Goal: Answer question/provide support: Share knowledge or assist other users

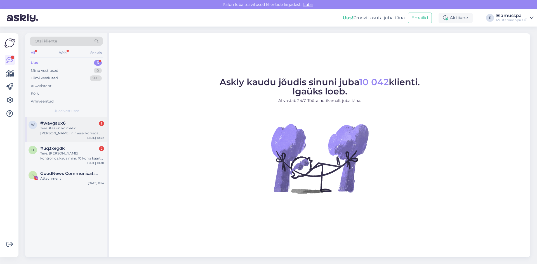
click at [63, 124] on span "#wavgaux6" at bounding box center [52, 123] width 25 height 5
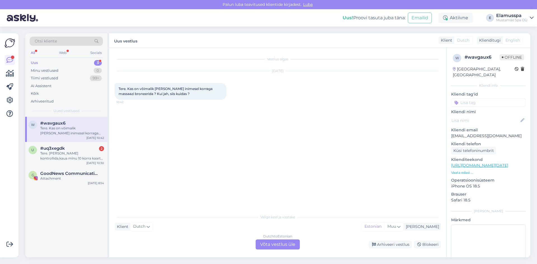
click at [272, 248] on div "Dutch to Estonian Võta vestlus üle" at bounding box center [278, 245] width 44 height 10
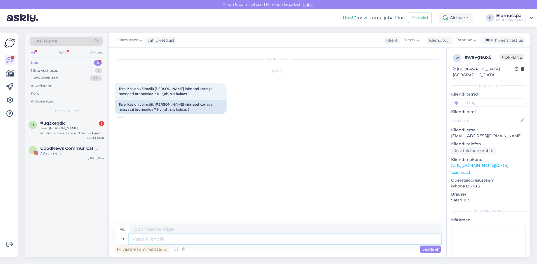
click at [248, 240] on textarea at bounding box center [285, 240] width 312 height 10
type textarea "Tere,"
type textarea "Hallo,"
type textarea "Tere, võib k"
type textarea "Hallo, misschien"
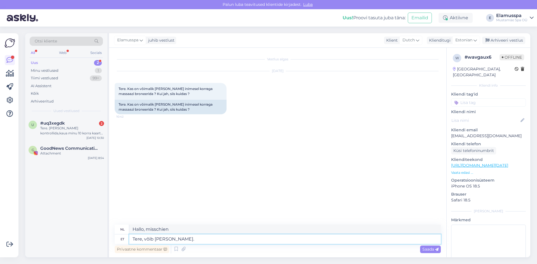
type textarea "Tere, võib [PERSON_NAME]."
type textarea "Hoi, ja."
type textarea "Tere, võib [PERSON_NAME]. Mis m"
type textarea "Hallo, ja. Wat?"
type textarea "Tere, võib [PERSON_NAME]. Mis massaaži"
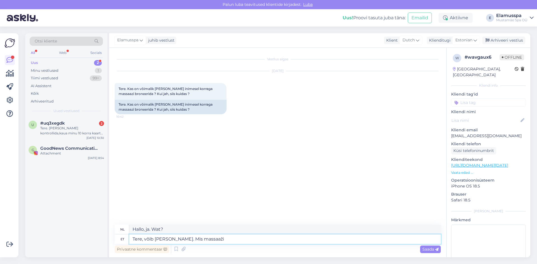
type textarea "Hallo, ja natuurlijk. Wat voor soort massage?"
type textarea "Tere, võib [PERSON_NAME]. Mis massaaži, m"
type textarea "Hallo, jazeker. Wat dacht je van een massage?"
type textarea "Tere, võib [PERSON_NAME]. Mis massaaži, mis p"
type textarea "Hallo, ja dat kan. [PERSON_NAME] massage, wat"
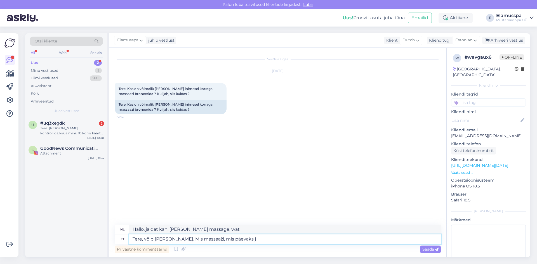
type textarea "Tere, võib [PERSON_NAME]. Mis massaaži, mis päevaks ja"
type textarea "Hallo, ja dat kan. [PERSON_NAME] massage, [PERSON_NAME]?"
type textarea "Tere, võib [PERSON_NAME]. Mis massaaži, mis päevaks ja u"
type textarea "Hallo, ja dat kan. [PERSON_NAME] massage, [PERSON_NAME] en"
type textarea "Tere, võib [PERSON_NAME]. Mis massaaži, mis päevaks ja umbes m"
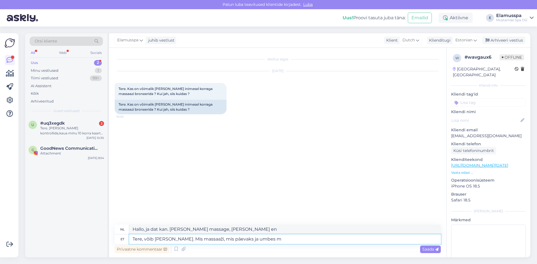
type textarea "Hallo, ja dat kan. [PERSON_NAME] massage, [PERSON_NAME] en ongeveer"
type textarea "Tere, võib [PERSON_NAME]. Mis massaaži, mis päevaks ja umbes mis k"
type textarea "Hoi, ja dat kan. [PERSON_NAME] massage, [PERSON_NAME] en hoe laat?"
type textarea "Tere, võib [PERSON_NAME]. Mis massaaži, mis päevaks ja umbes mis kellaks"
type textarea "Hallo, ja dat kan. [PERSON_NAME] massage, [PERSON_NAME] en ongeveer hoe laat?"
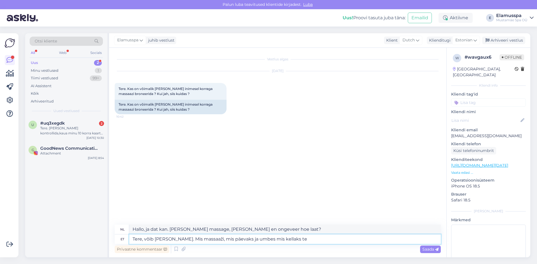
type textarea "Tere, võib [PERSON_NAME]. Mis massaaži, mis päevaks ja umbes mis kellaks te"
type textarea "Hoi, ja dat kan. [PERSON_NAME] massage, [PERSON_NAME] en ongeveer hoe laat [PER…"
type textarea "Tere, võib [PERSON_NAME]. Mis massaaži, mis päevaks ja umbes mis kellaks te mas…"
type textarea "Hallo, ja, dat kan. [PERSON_NAME] massages, op [PERSON_NAME] [PERSON_NAME] en r…"
type textarea "Tere, võib [PERSON_NAME]. Mis massaaži, mis päevaks ja umbes mis kellaks te mas…"
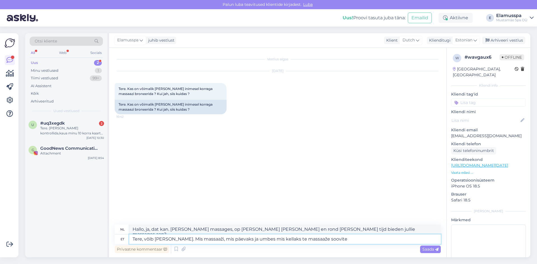
type textarea "Hallo, ja, dat kan. [PERSON_NAME] massage, op [PERSON_NAME] en ongeveer hoe laa…"
type textarea "Tere, võib [PERSON_NAME]. Mis massaaži, mis päevaks ja umbes mis kellaks te mas…"
type textarea "Hoi, ja, dat kan. Wat voor soort massage, op [PERSON_NAME] en ongeveer hoe laat…"
type textarea "Tere, võib [PERSON_NAME]. Mis massaaži, mis päevaks ja umbes mis kellaks te mas…"
type textarea "Hallo, ja, dat kan. [PERSON_NAME] massage, op [PERSON_NAME] en ongeveer hoe laa…"
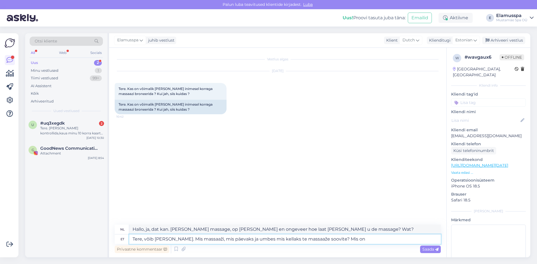
type textarea "Tere, võib [PERSON_NAME]. Mis massaaži, mis päevaks ja umbes mis kellaks te mas…"
type textarea "Hallo, ja, dat kan. [PERSON_NAME] massage, op [PERSON_NAME] en ongeveer hoe laa…"
type textarea "Tere, võib [PERSON_NAME]. Mis massaaži, mis päevaks ja umbes mis kellaks te mas…"
type textarea "Hallo, ja, dat kan. Wat voor soort massage, op [PERSON_NAME] en rond [PERSON_NA…"
type textarea "Tere, võib [PERSON_NAME]. Mis massaaži, mis päevaks ja umbes mis kellaks te mas…"
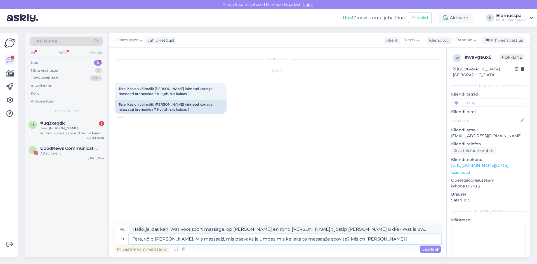
type textarea "Hallo, ja, dat kan. Wat voor soort massage, op [PERSON_NAME] en ongeveer hoe la…"
type textarea "Tere, võib [PERSON_NAME]. Mis massaaži, mis päevaks ja umbes mis kellaks te mas…"
type textarea "Hallo, ja, dat kan. Wat voor soort massage, op [PERSON_NAME] en ongeveer hoe la…"
type textarea "Tere, võib [PERSON_NAME]. Mis massaaži, mis päevaks ja umbes mis kellaks te mas…"
type textarea "Hallo, ja, dat kan. Wat voor soort massage, op [PERSON_NAME] en ongeveer hoe la…"
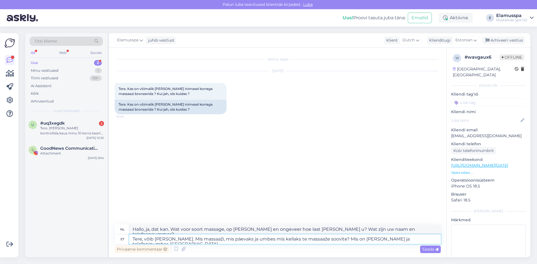
type textarea "Tere, võib [PERSON_NAME]. Mis massaaži, mis päevaks ja umbes mis kellaks te mas…"
type textarea "Hallo, ja. [PERSON_NAME] massage, op [PERSON_NAME] en ongeveer hoe laat [PERSON…"
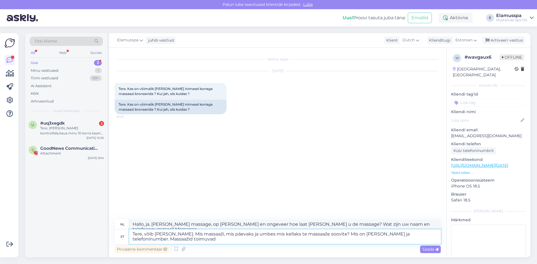
type textarea "Tere, võib [PERSON_NAME]. Mis massaaži, mis päevaks ja umbes mis kellaks te mas…"
type textarea "Hallo, ja, dat kan. Wat voor soort massage, op [PERSON_NAME] en ongeveer hoe la…"
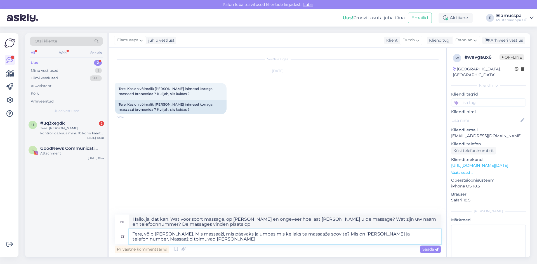
type textarea "Tere, võib [PERSON_NAME]. Mis massaaži, mis päevaks ja umbes mis kellaks te mas…"
type textarea "Hallo, ja. [PERSON_NAME] massage, op [PERSON_NAME] en ongeveer hoe laat [PERSON…"
type textarea "Tere, võib [PERSON_NAME]. Mis massaaži, mis päevaks ja umbes mis kellaks te mas…"
type textarea "Hallo, ja. [PERSON_NAME] massage, op [PERSON_NAME] en ongeveer hoe laat [PERSON…"
type textarea "Tere, võib [PERSON_NAME]. Mis massaaži, mis päevaks ja umbes mis kellaks te mas…"
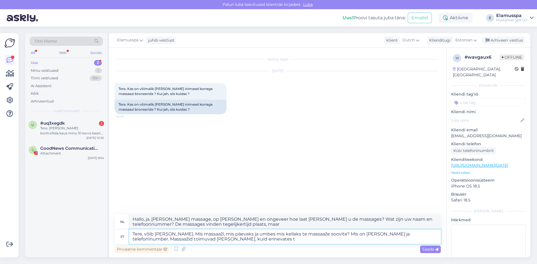
type textarea "Hallo, ja. [PERSON_NAME] massage, op [PERSON_NAME] en ongeveer hoe laat [PERSON…"
type textarea "Tere, võib [PERSON_NAME]. Mis massaaži, mis päevaks ja umbes mis kellaks te mas…"
type textarea "Hallo, ja, dat kan. [PERSON_NAME] massage, op [PERSON_NAME] en hoe laat [PERSON…"
type textarea "Tere, võib [PERSON_NAME]. Mis massaaži, mis päevaks ja umbes mis kellaks te mas…"
click at [430, 248] on span "Saada" at bounding box center [430, 249] width 16 height 5
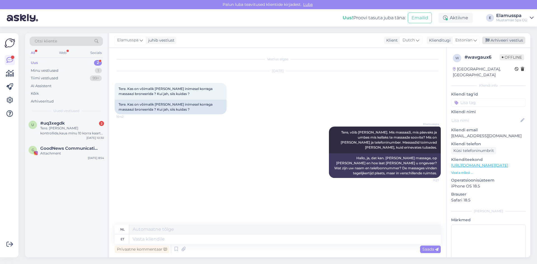
click at [494, 39] on div "Arhiveeri vestlus" at bounding box center [503, 41] width 43 height 8
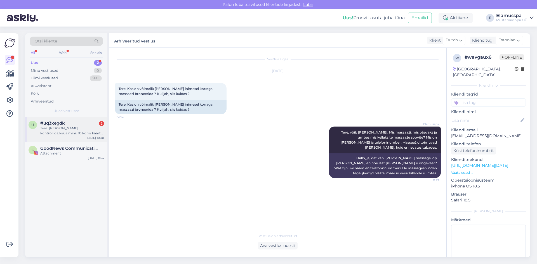
click at [57, 138] on div "u #uq3xegdk 2 Tere. [PERSON_NAME] kontrollida,kaua minu 10 korra kaart kehtib […" at bounding box center [66, 129] width 82 height 25
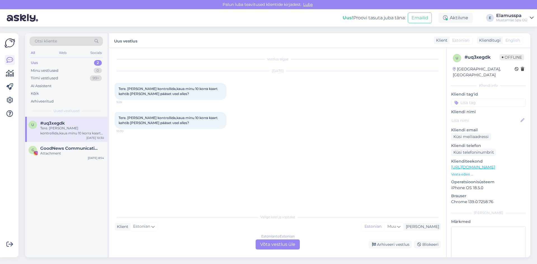
click at [262, 246] on div "Estonian to Estonian Võta vestlus üle" at bounding box center [278, 245] width 44 height 10
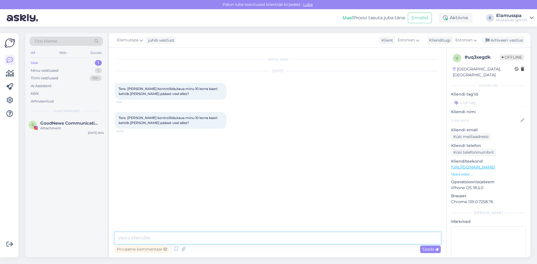
click at [268, 240] on textarea at bounding box center [278, 238] width 326 height 12
type textarea "Tere, saatke [PERSON_NAME] isikukood."
click at [439, 251] on div "Saada" at bounding box center [430, 250] width 21 height 8
click at [75, 132] on div "G GoodNews Communication Attachment [DATE] 8:54" at bounding box center [66, 127] width 82 height 20
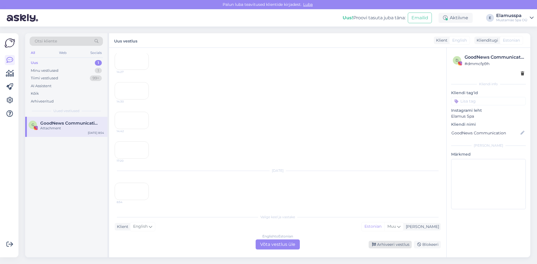
click at [385, 244] on div "Arhiveeri vestlus" at bounding box center [390, 245] width 43 height 8
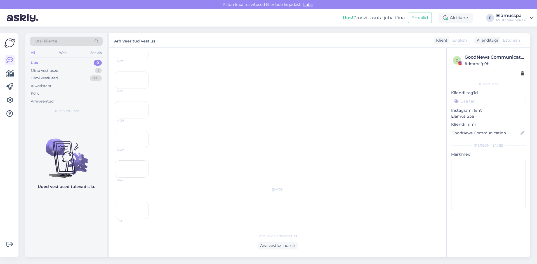
scroll to position [5029, 0]
click at [72, 69] on div "Minu vestlused 1" at bounding box center [66, 71] width 73 height 8
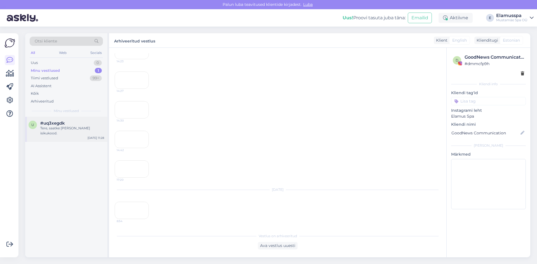
click at [86, 128] on div "Tere, saatke [PERSON_NAME] isikukood." at bounding box center [72, 131] width 64 height 10
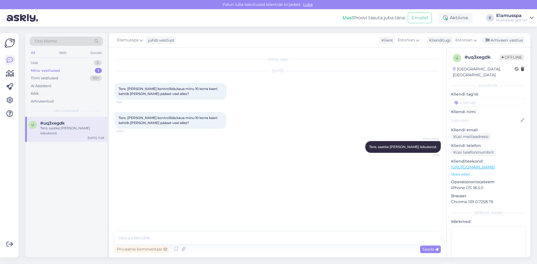
click at [253, 165] on div "Vestlus algas [DATE] Tere. [PERSON_NAME] kontrollida,kaua minu 10 korra kaart k…" at bounding box center [280, 140] width 331 height 174
click at [46, 60] on div "Uus 0" at bounding box center [66, 63] width 73 height 8
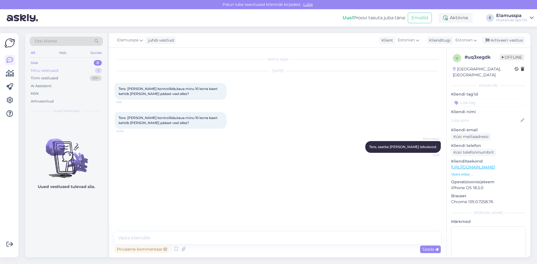
click at [72, 70] on div "Minu vestlused 1" at bounding box center [66, 71] width 73 height 8
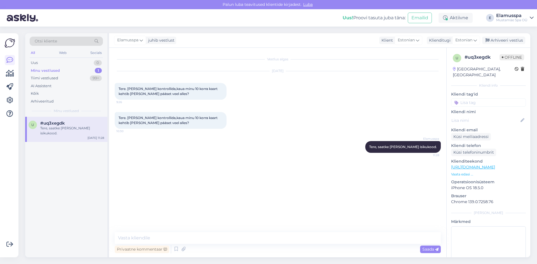
click at [86, 128] on div "Tere, saatke [PERSON_NAME] isikukood." at bounding box center [72, 131] width 64 height 10
click at [504, 41] on div "Arhiveeri vestlus" at bounding box center [503, 41] width 43 height 8
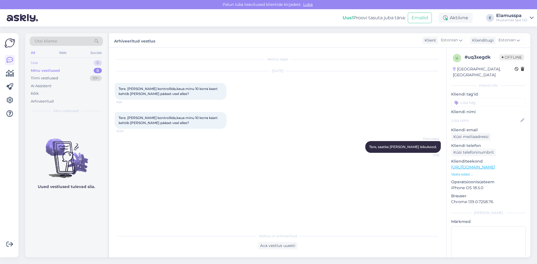
click at [72, 64] on div "Uus 0" at bounding box center [66, 63] width 73 height 8
drag, startPoint x: 197, startPoint y: 162, endPoint x: 121, endPoint y: 77, distance: 113.9
click at [121, 77] on div "Vestlus algas [DATE] Tere. [PERSON_NAME] kontrollida,kaua minu 10 korra kaart k…" at bounding box center [280, 139] width 331 height 172
click at [121, 77] on div "[DATE] Tere. [PERSON_NAME] kontrollida,kaua minu 10 korra kaart kehtib [PERSON_…" at bounding box center [278, 85] width 326 height 41
drag, startPoint x: 119, startPoint y: 78, endPoint x: 440, endPoint y: 162, distance: 332.2
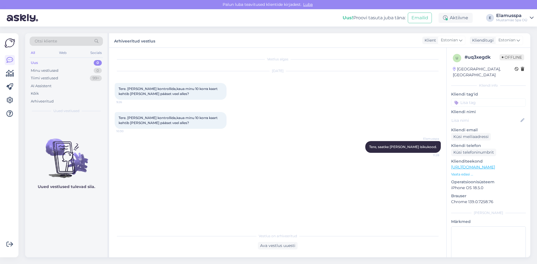
click at [440, 162] on div "Vestlus algas [DATE] Tere. [PERSON_NAME] kontrollida,kaua minu 10 korra kaart k…" at bounding box center [280, 139] width 331 height 172
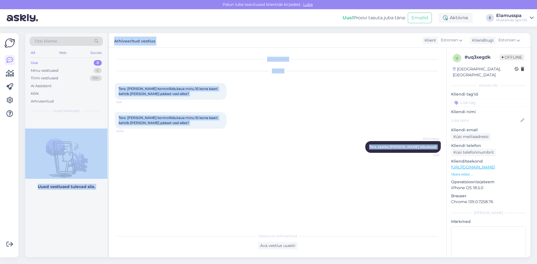
drag, startPoint x: 440, startPoint y: 162, endPoint x: 103, endPoint y: 71, distance: 349.4
click at [103, 71] on div "Otsi kliente All Web Socials Uus 0 Minu vestlused 0 Tiimi vestlused 99+ AI Assi…" at bounding box center [277, 145] width 505 height 224
click at [126, 71] on div "[DATE]" at bounding box center [278, 71] width 326 height 5
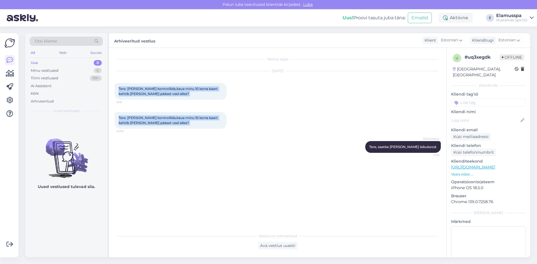
drag, startPoint x: 135, startPoint y: 115, endPoint x: 114, endPoint y: 90, distance: 32.0
click at [114, 90] on div "Vestlus algas [DATE] Tere. [PERSON_NAME] kontrollida,kaua minu 10 korra kaart k…" at bounding box center [277, 153] width 337 height 210
drag, startPoint x: 139, startPoint y: 98, endPoint x: 438, endPoint y: 148, distance: 302.6
click at [438, 148] on div "Vestlus algas [DATE] Tere. [PERSON_NAME] kontrollida,kaua minu 10 korra kaart k…" at bounding box center [280, 139] width 331 height 172
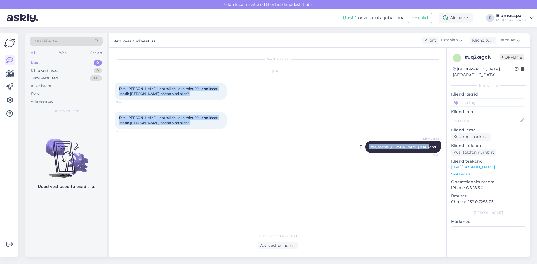
click at [438, 148] on div "Elamusspa Tere, saatke [PERSON_NAME] isikukood. 11:28" at bounding box center [403, 147] width 76 height 12
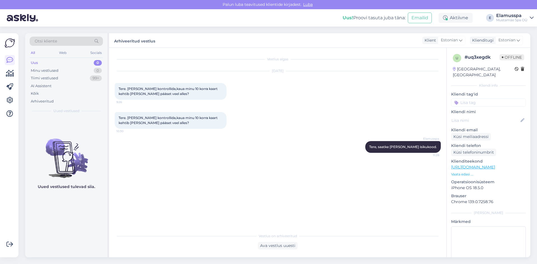
drag, startPoint x: 438, startPoint y: 148, endPoint x: 181, endPoint y: 117, distance: 258.3
click at [182, 118] on div "Vestlus algas [DATE] Tere. [PERSON_NAME] kontrollida,kaua minu 10 korra kaart k…" at bounding box center [280, 139] width 331 height 172
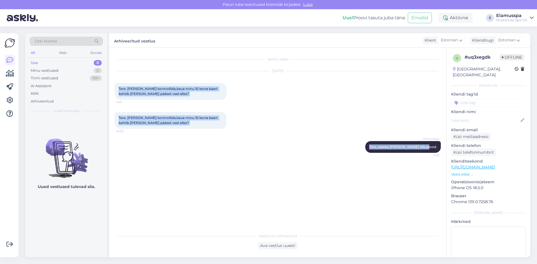
drag, startPoint x: 437, startPoint y: 147, endPoint x: 118, endPoint y: 89, distance: 323.8
click at [118, 89] on div "Vestlus algas [DATE] Tere. [PERSON_NAME] kontrollida,kaua minu 10 korra kaart k…" at bounding box center [280, 139] width 331 height 172
click at [118, 89] on div "Tere. [PERSON_NAME] kontrollida,kaua minu 10 korra kaart kehtib [PERSON_NAME] p…" at bounding box center [171, 91] width 112 height 17
